Goal: Check status: Check status

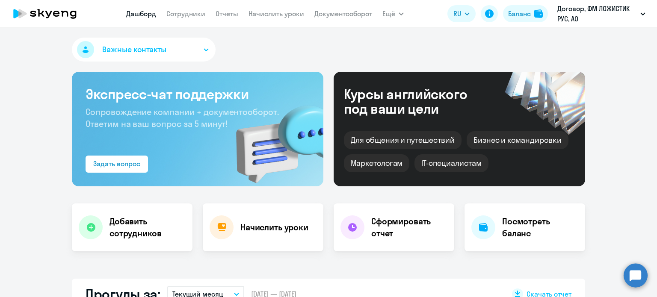
select select "30"
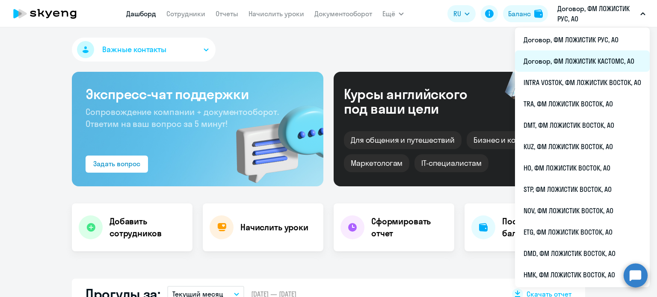
click at [532, 54] on li "Договор, ФМ ЛОЖИСТИК КАСТОМС, АО" at bounding box center [582, 60] width 135 height 21
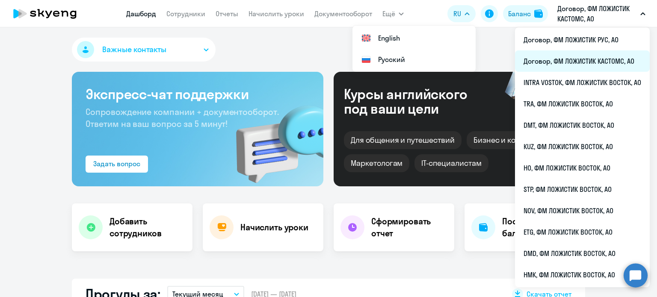
select select "30"
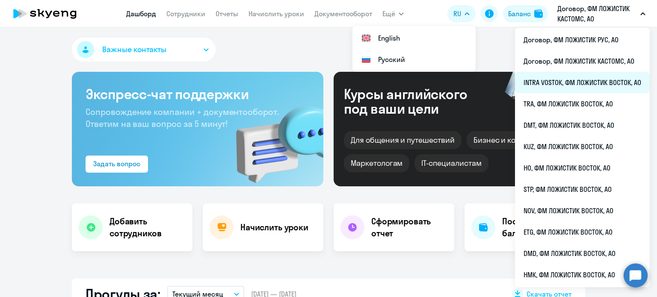
click at [549, 84] on li "INTRA VOSTOK, ФМ ЛОЖИСТИК ВОСТОК, АО" at bounding box center [582, 82] width 135 height 21
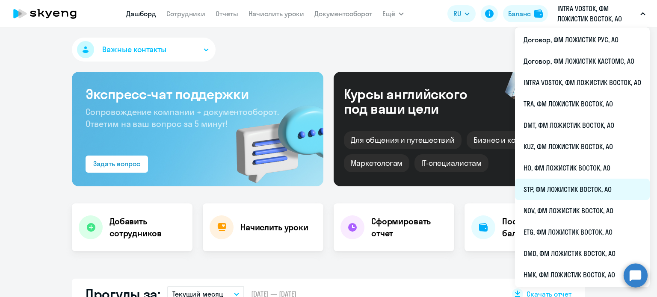
click at [553, 184] on li "STP, ФМ ЛОЖИСТИК ВОСТОК, АО" at bounding box center [582, 189] width 135 height 21
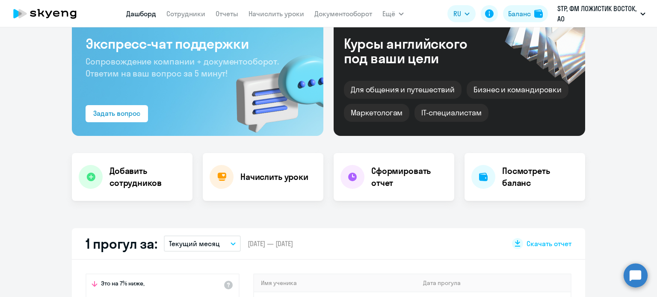
scroll to position [128, 0]
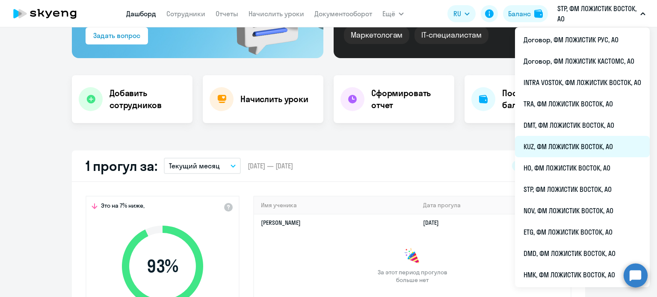
select select "30"
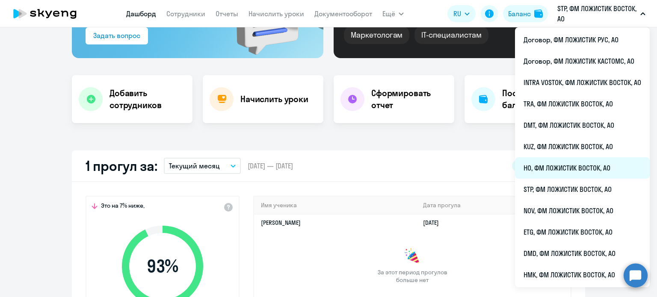
click at [537, 159] on li "HO, ФМ ЛОЖИСТИК ВОСТОК, АО" at bounding box center [582, 167] width 135 height 21
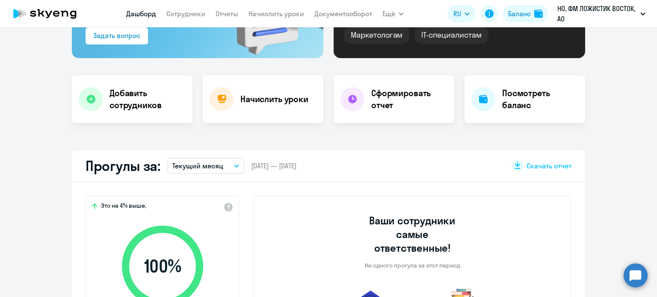
scroll to position [214, 0]
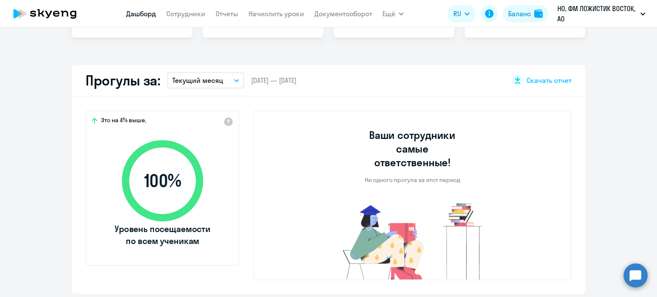
click at [204, 83] on p "Текущий месяц" at bounding box center [197, 80] width 51 height 10
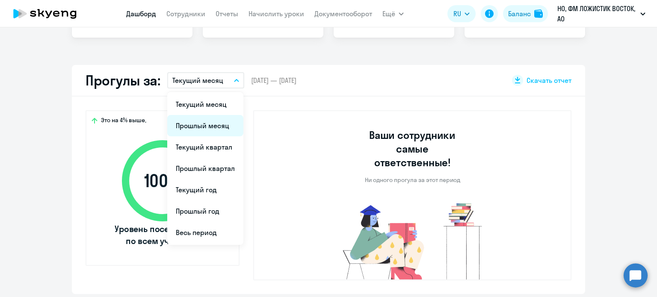
click at [203, 123] on li "Прошлый месяц" at bounding box center [205, 125] width 76 height 21
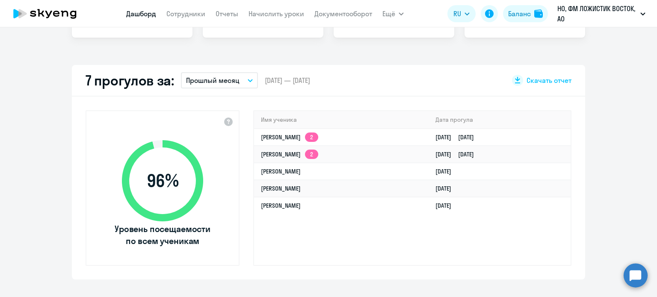
click at [215, 82] on p "Прошлый месяц" at bounding box center [212, 80] width 53 height 10
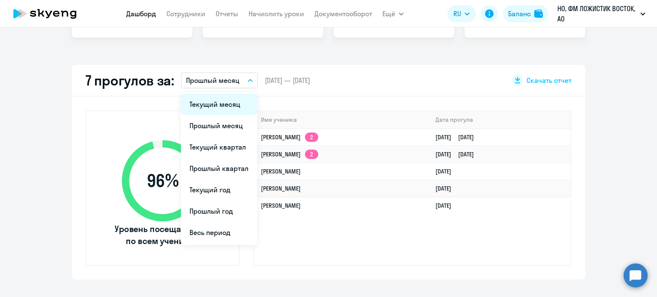
click at [209, 106] on li "Текущий месяц" at bounding box center [219, 104] width 76 height 21
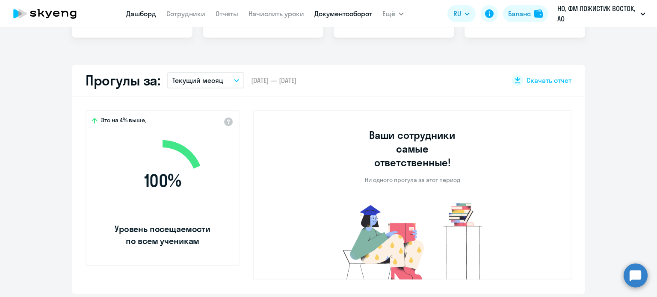
select select "30"
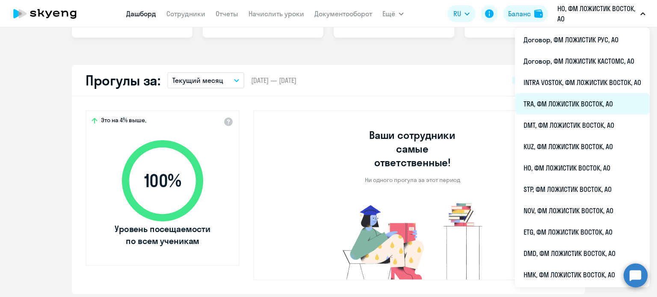
click at [543, 104] on li "TRA, ФМ ЛОЖИСТИК ВОСТОК, АО" at bounding box center [582, 103] width 135 height 21
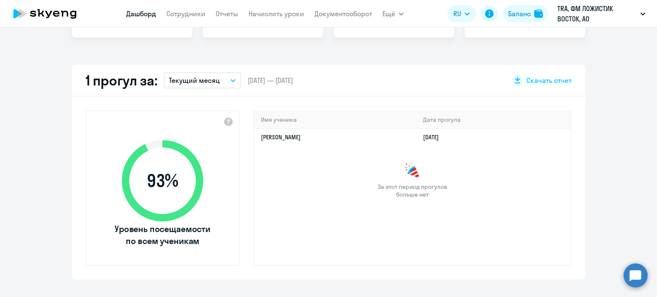
click at [206, 82] on p "Текущий месяц" at bounding box center [194, 80] width 51 height 10
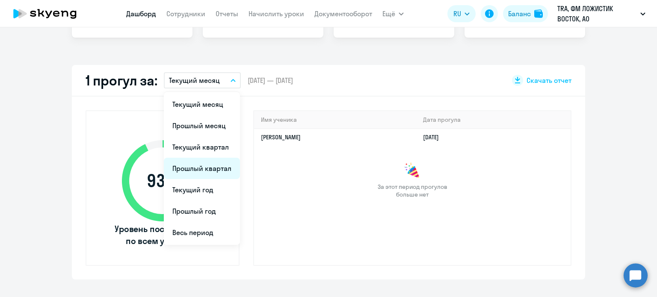
select select "30"
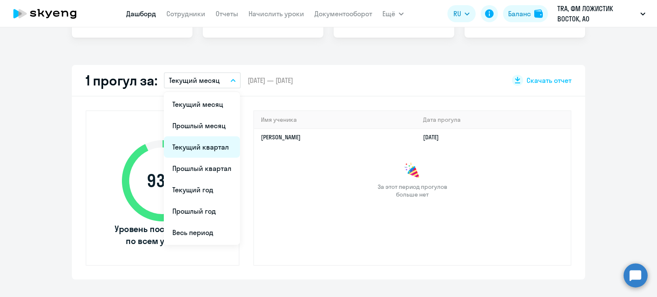
click at [199, 147] on li "Текущий квартал" at bounding box center [202, 146] width 76 height 21
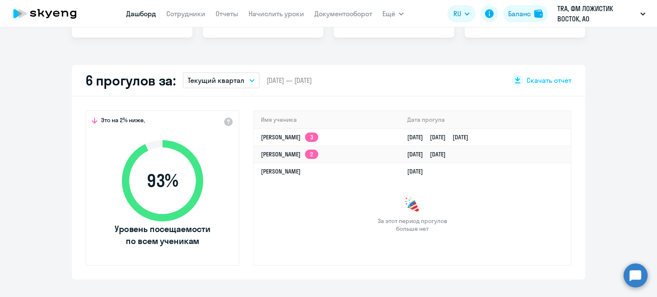
click at [206, 81] on p "Текущий квартал" at bounding box center [216, 80] width 56 height 10
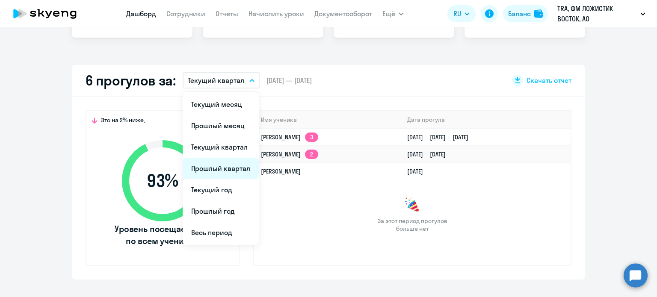
click at [214, 169] on li "Прошлый квартал" at bounding box center [221, 168] width 76 height 21
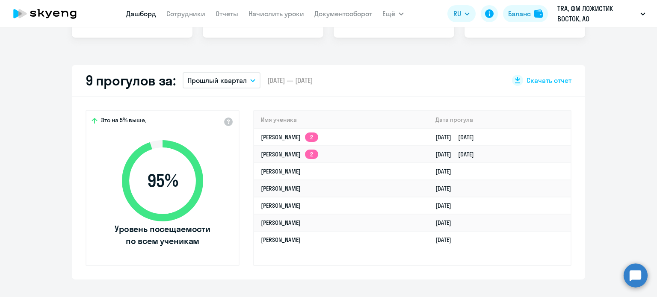
click at [249, 77] on button "Прошлый квартал" at bounding box center [222, 80] width 78 height 16
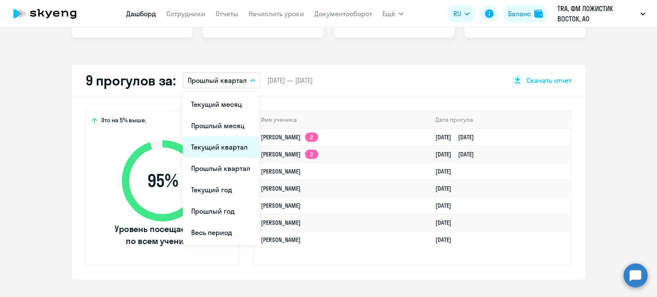
click at [225, 146] on li "Текущий квартал" at bounding box center [221, 146] width 76 height 21
